Goal: Task Accomplishment & Management: Complete application form

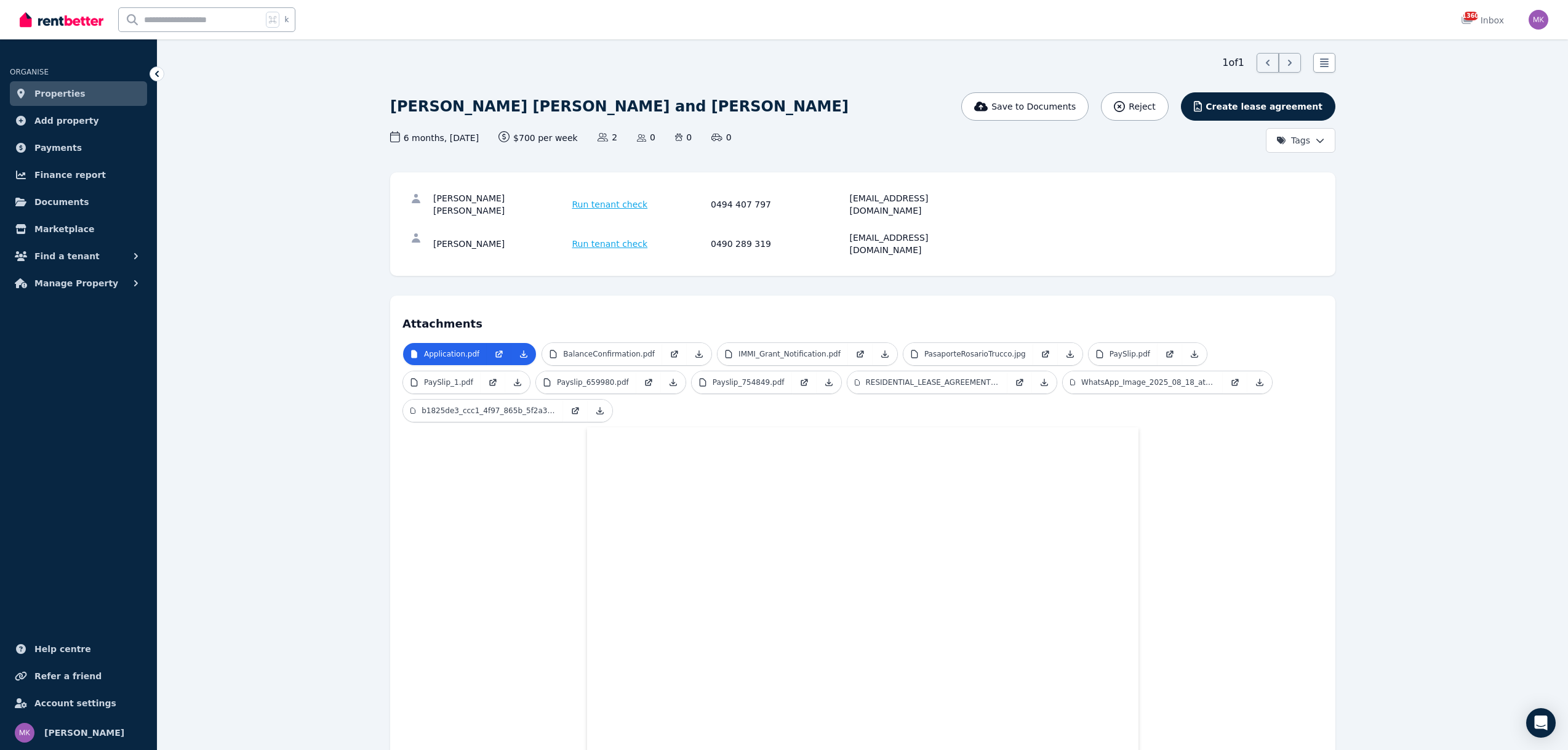
scroll to position [59, 0]
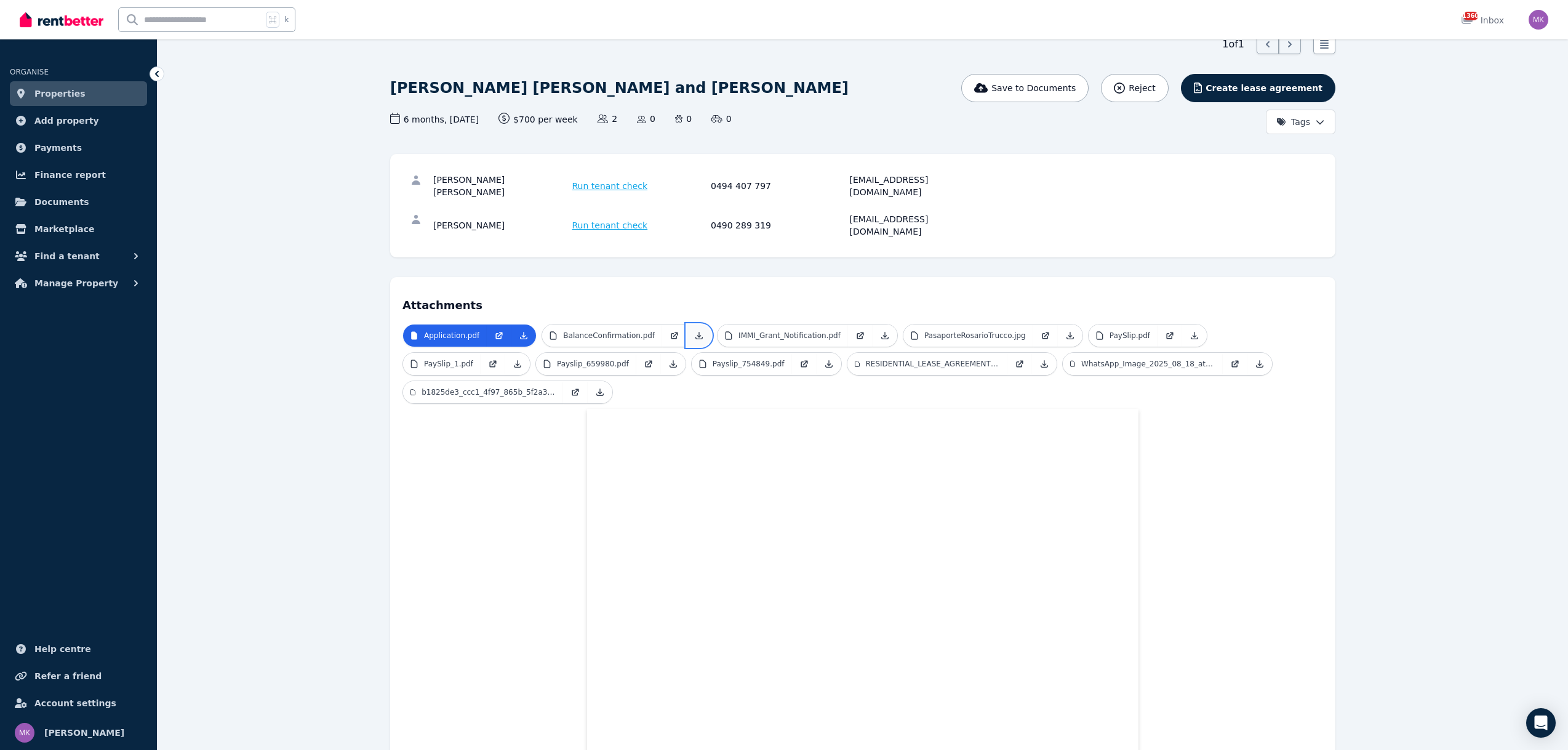
click at [694, 331] on icon at bounding box center [698, 335] width 9 height 9
click at [1040, 359] on icon at bounding box center [1043, 363] width 9 height 9
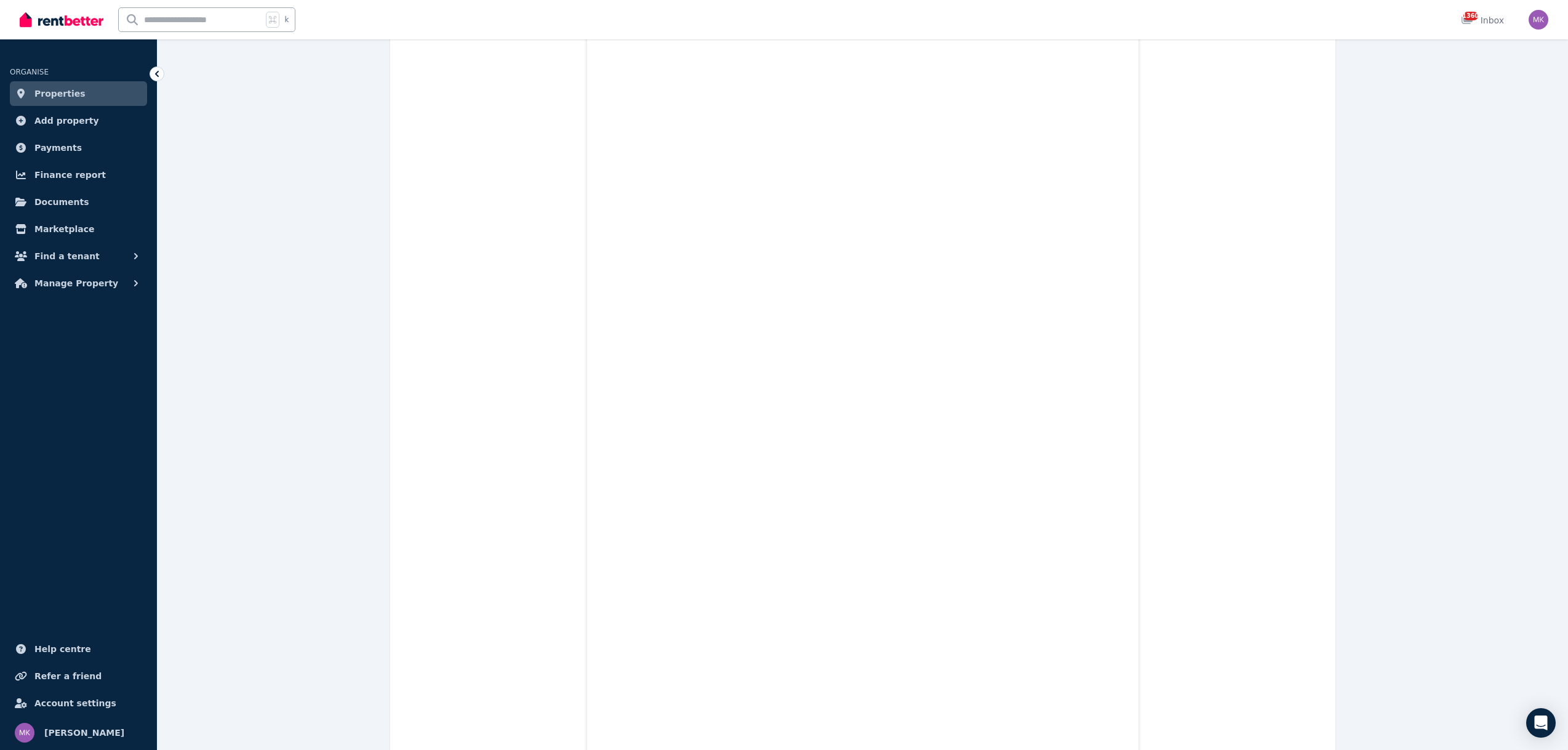
scroll to position [0, 0]
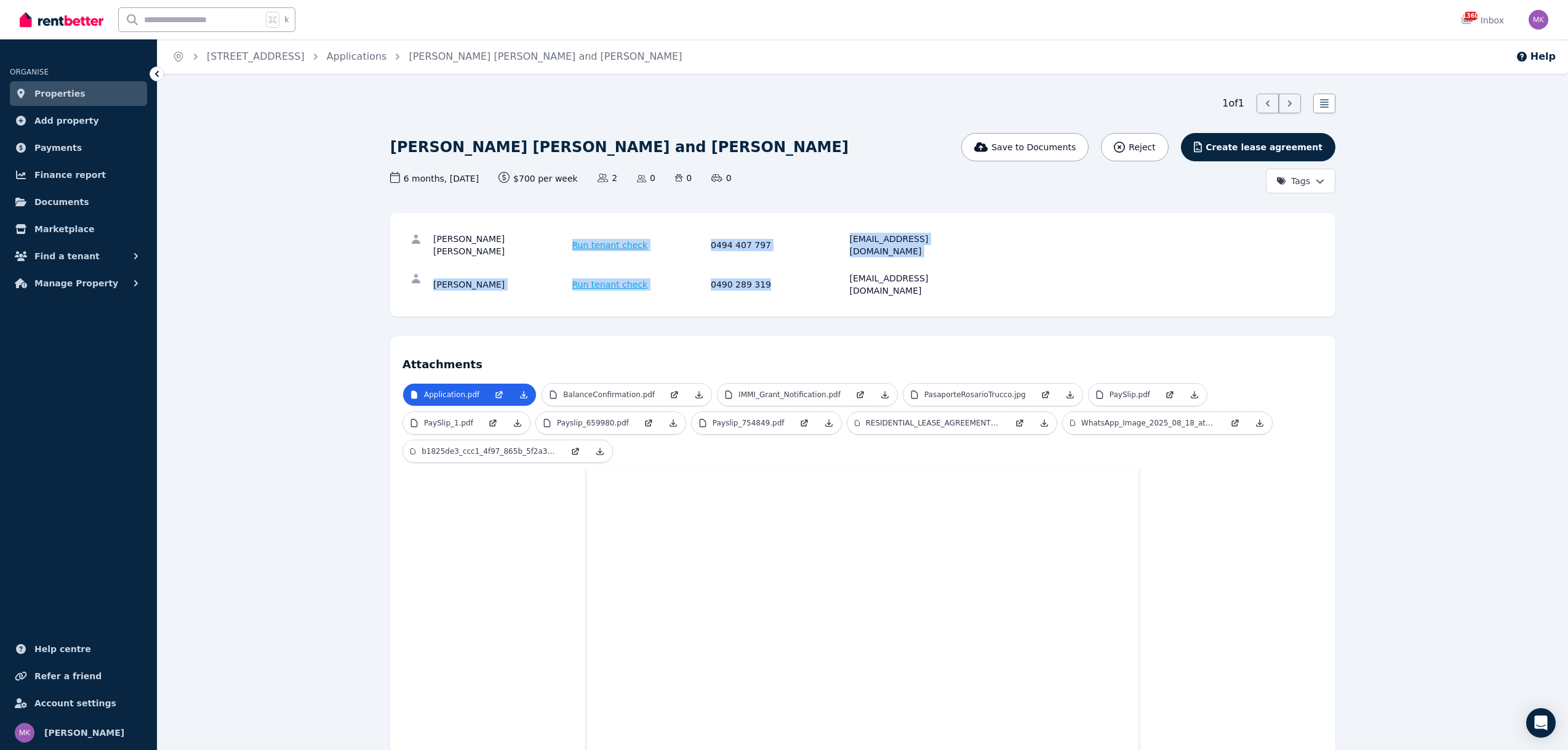
drag, startPoint x: 791, startPoint y: 269, endPoint x: 659, endPoint y: 223, distance: 139.8
click at [659, 223] on div "[PERSON_NAME] [PERSON_NAME] Run tenant check 0494 407 797 [EMAIL_ADDRESS][DOMAI…" at bounding box center [862, 265] width 945 height 104
click at [1085, 278] on div "[PERSON_NAME] Run tenant check 0490 289 319 [EMAIL_ADDRESS][DOMAIN_NAME]" at bounding box center [862, 285] width 921 height 40
drag, startPoint x: 1033, startPoint y: 287, endPoint x: 654, endPoint y: 190, distance: 391.2
click at [626, 216] on div "[PERSON_NAME] [PERSON_NAME] Run tenant check 0494 407 797 [EMAIL_ADDRESS][DOMAI…" at bounding box center [862, 265] width 945 height 104
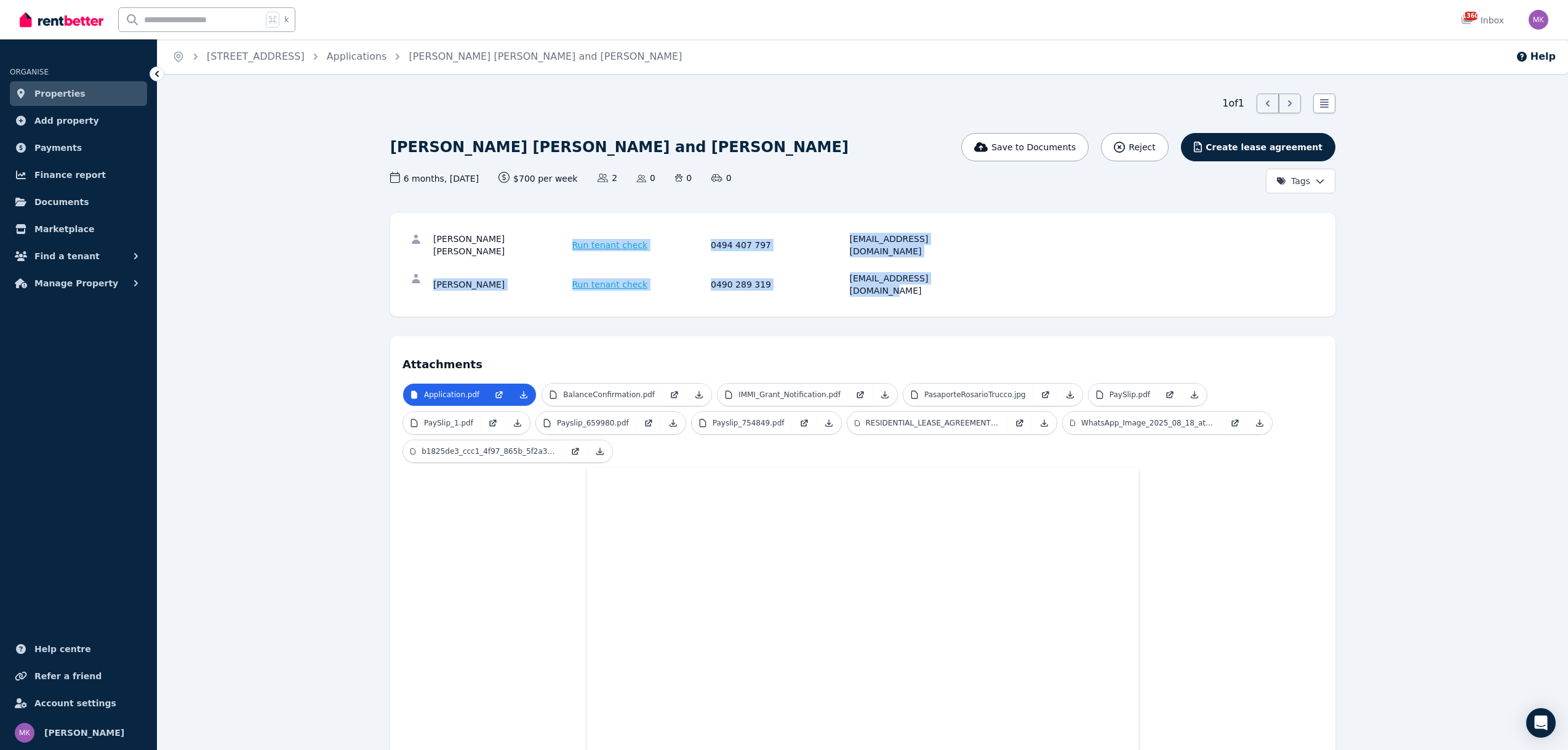
drag, startPoint x: 1018, startPoint y: 277, endPoint x: 824, endPoint y: 194, distance: 211.0
click at [883, 187] on div "6 months , [DATE] Lease term and start date $700 per week Rental amount offered…" at bounding box center [703, 182] width 627 height 22
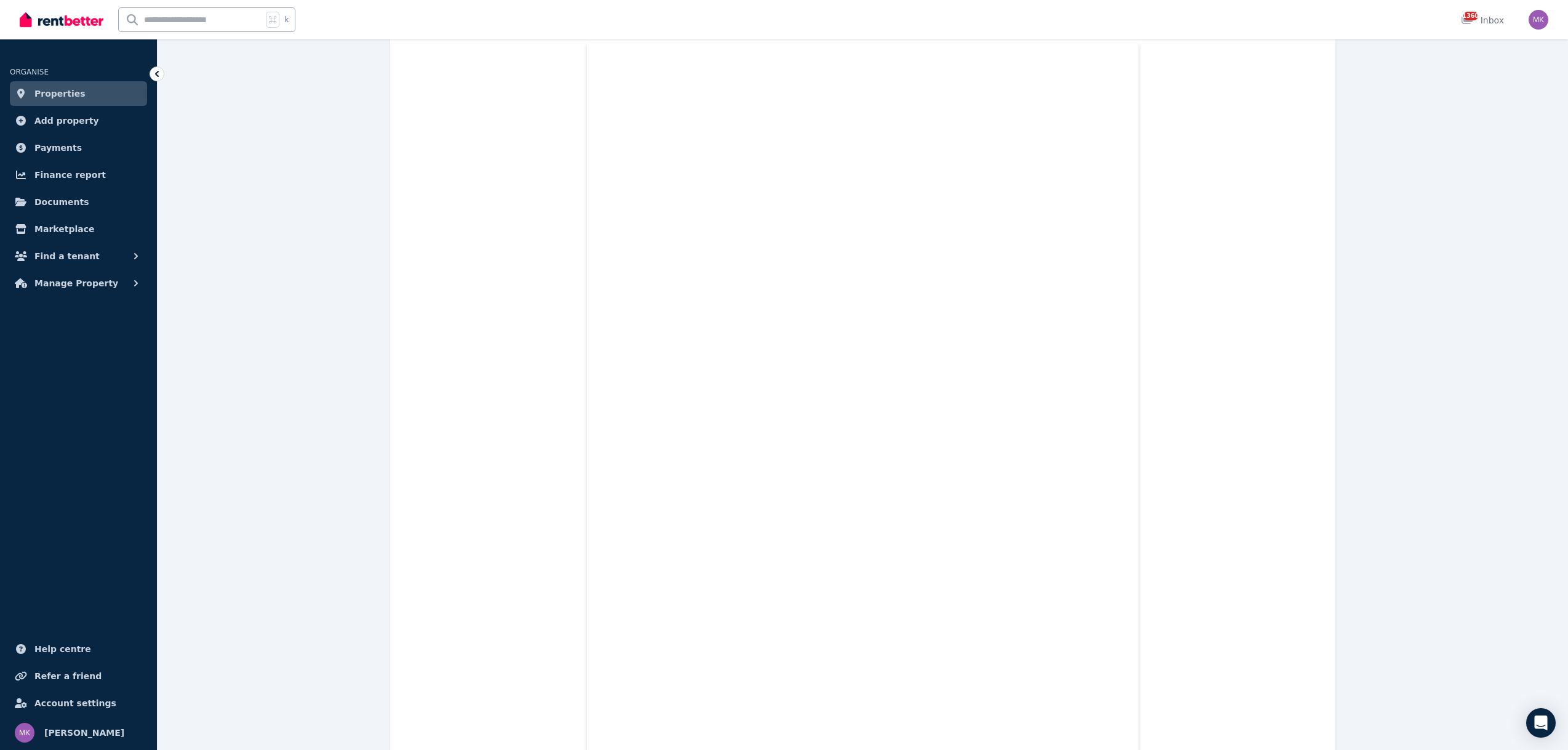
scroll to position [437, 0]
